Goal: Check status

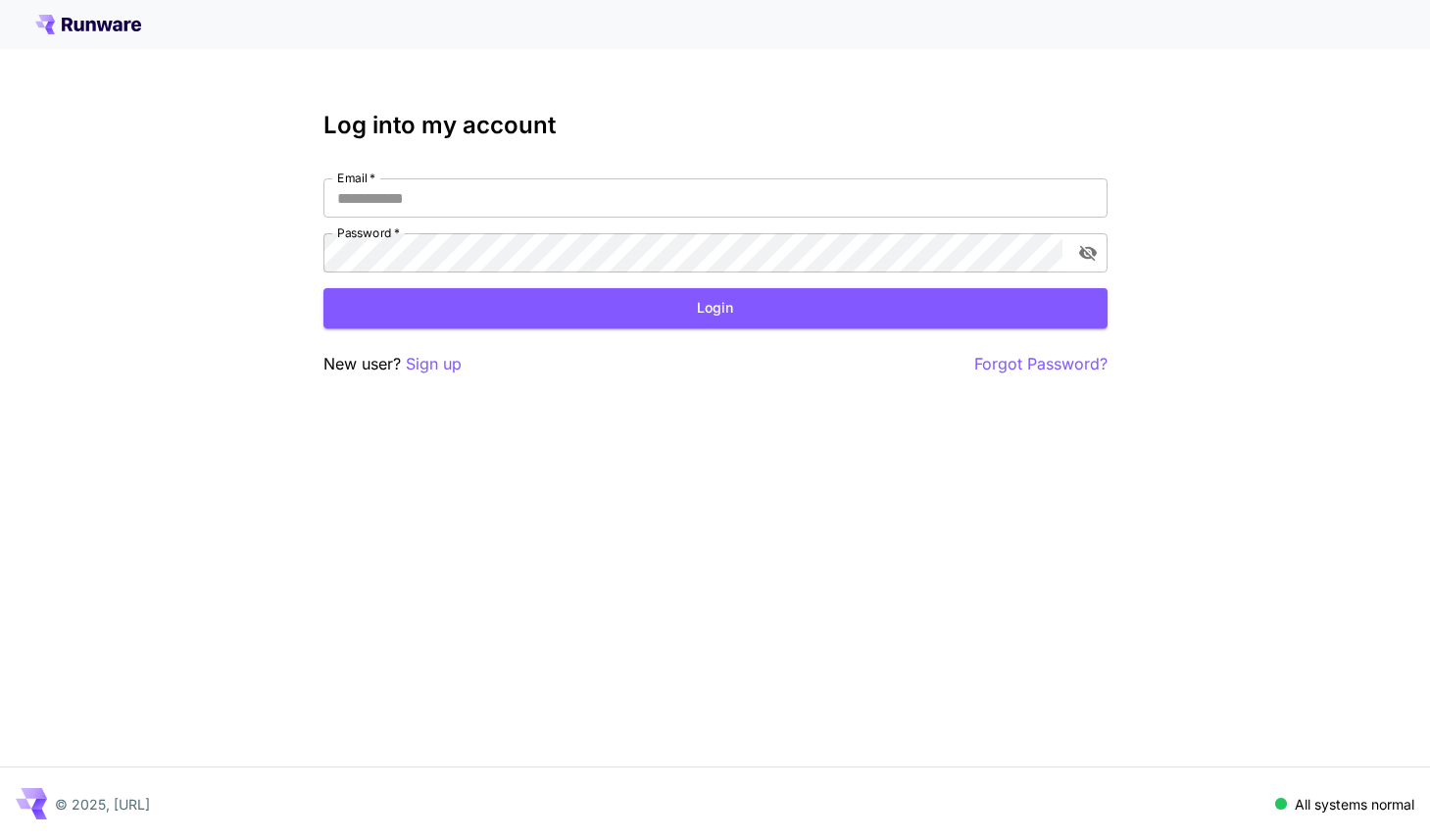
type input "**********"
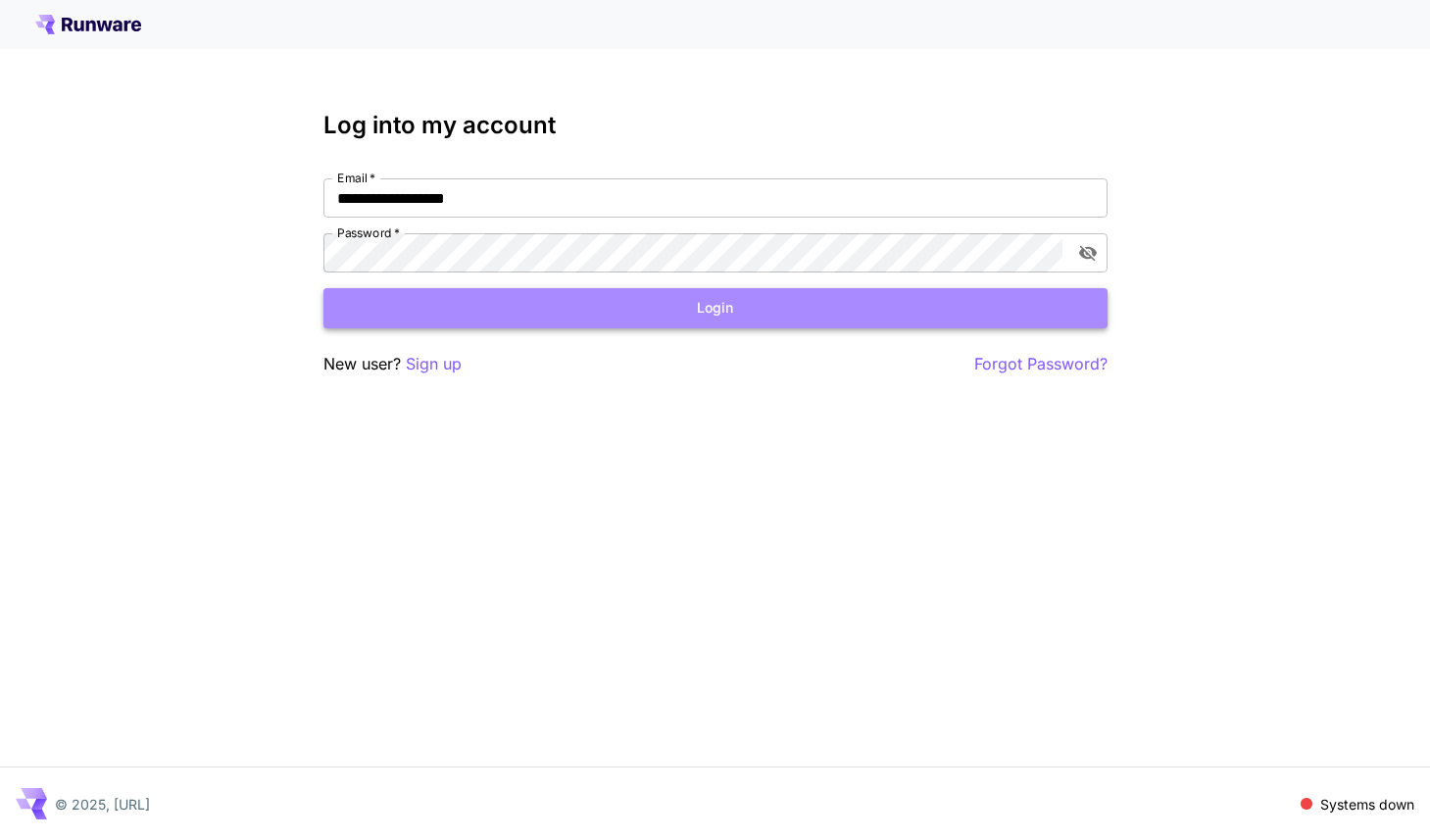
click at [591, 316] on button "Login" at bounding box center [715, 308] width 784 height 40
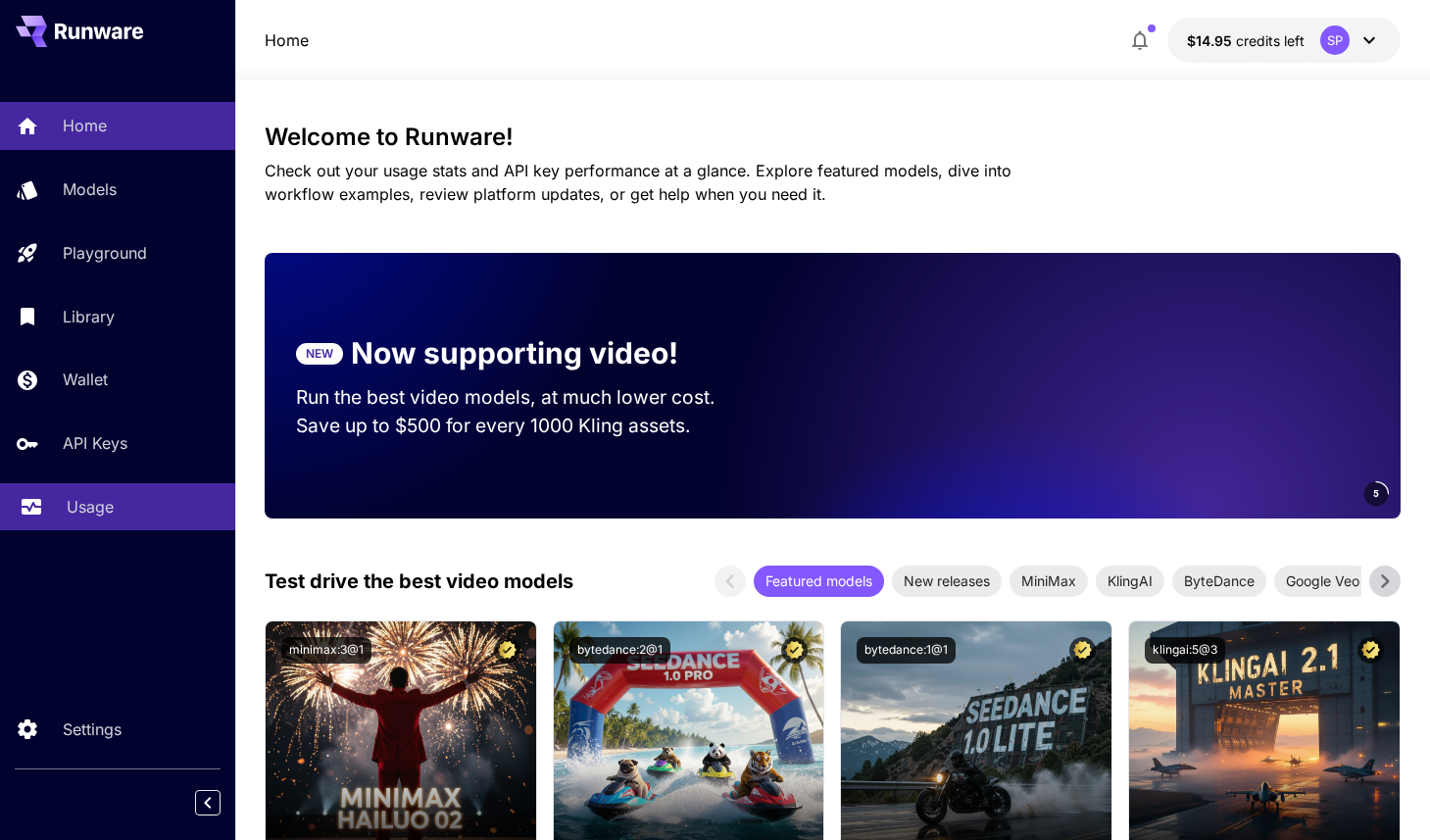
click at [99, 510] on p "Usage" at bounding box center [90, 507] width 47 height 24
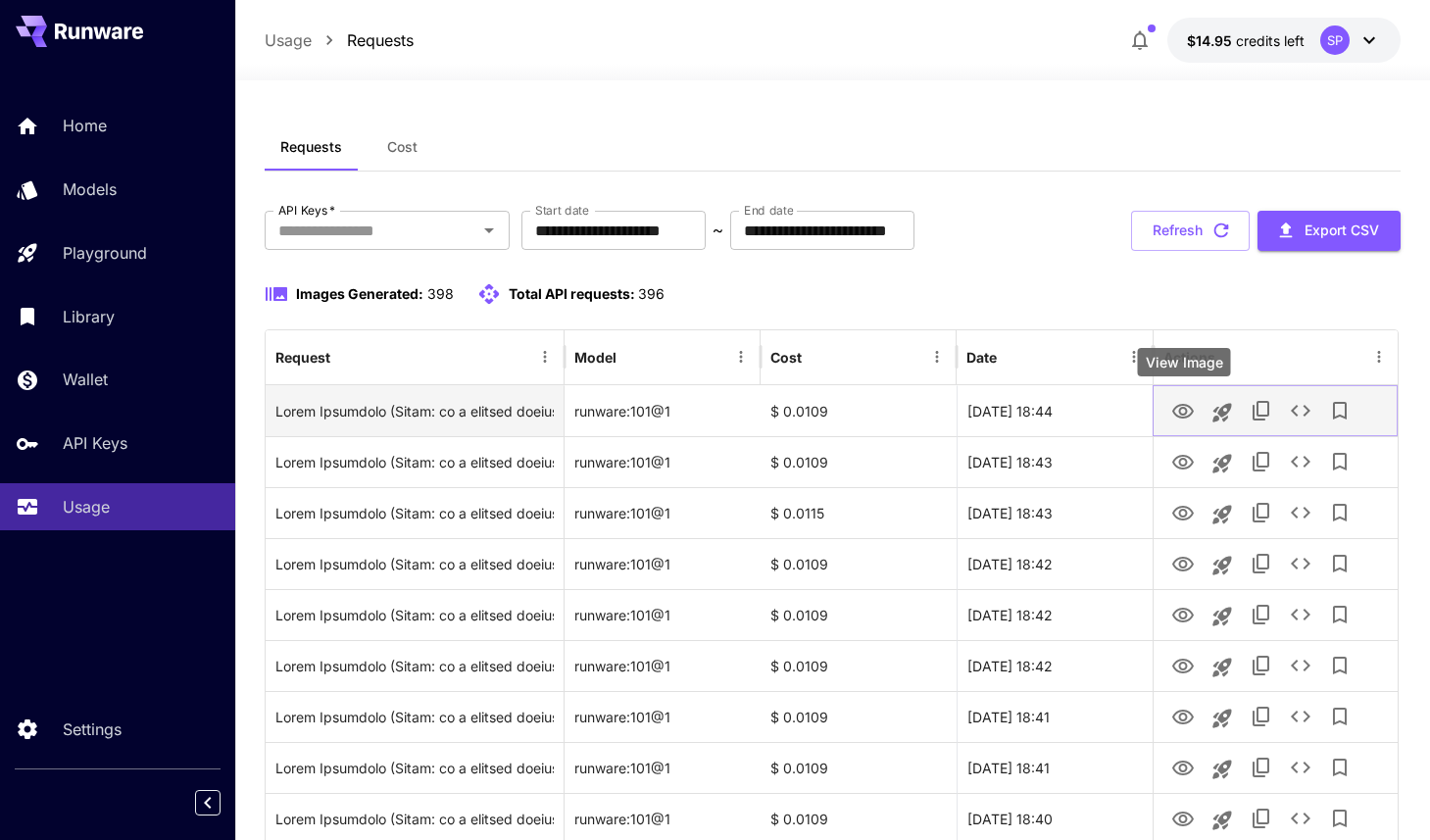
click at [1187, 410] on icon "View Image" at bounding box center [1183, 412] width 24 height 24
click at [1302, 414] on icon "See details" at bounding box center [1301, 411] width 24 height 24
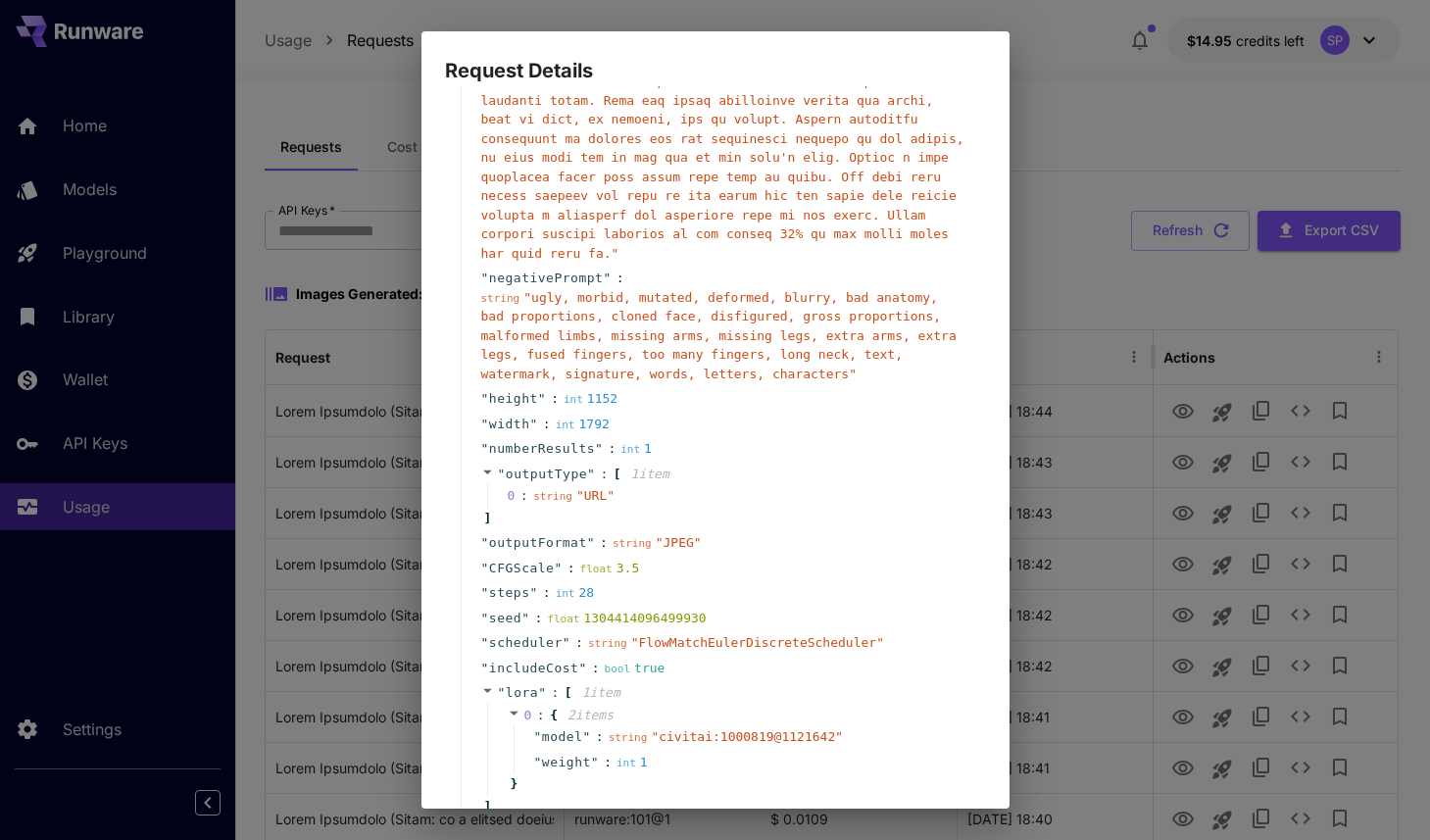
scroll to position [695, 0]
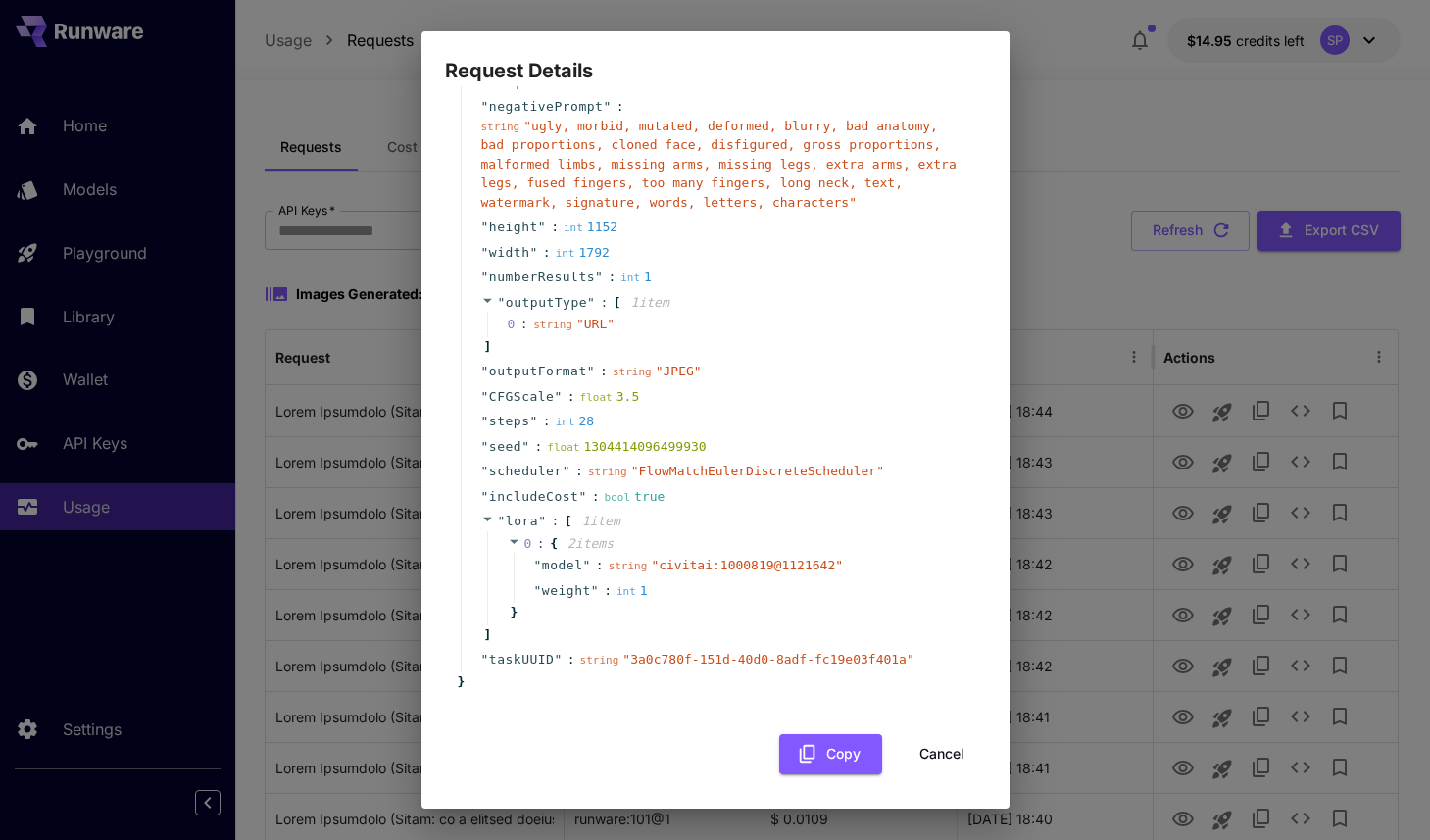
click at [1120, 128] on div "Request Details { 16 item s " taskType " : string " imageInference " " model " …" at bounding box center [715, 420] width 1430 height 840
click at [1115, 135] on div "Request Details { 16 item s " taskType " : string " imageInference " " model " …" at bounding box center [715, 420] width 1430 height 840
